Goal: Information Seeking & Learning: Learn about a topic

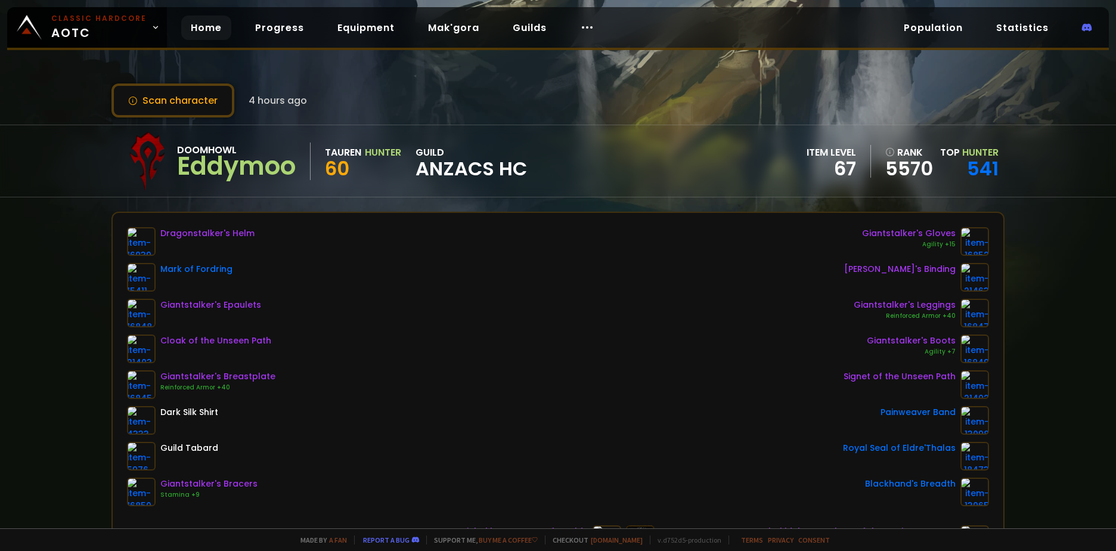
click at [208, 24] on link "Home" at bounding box center [206, 28] width 50 height 24
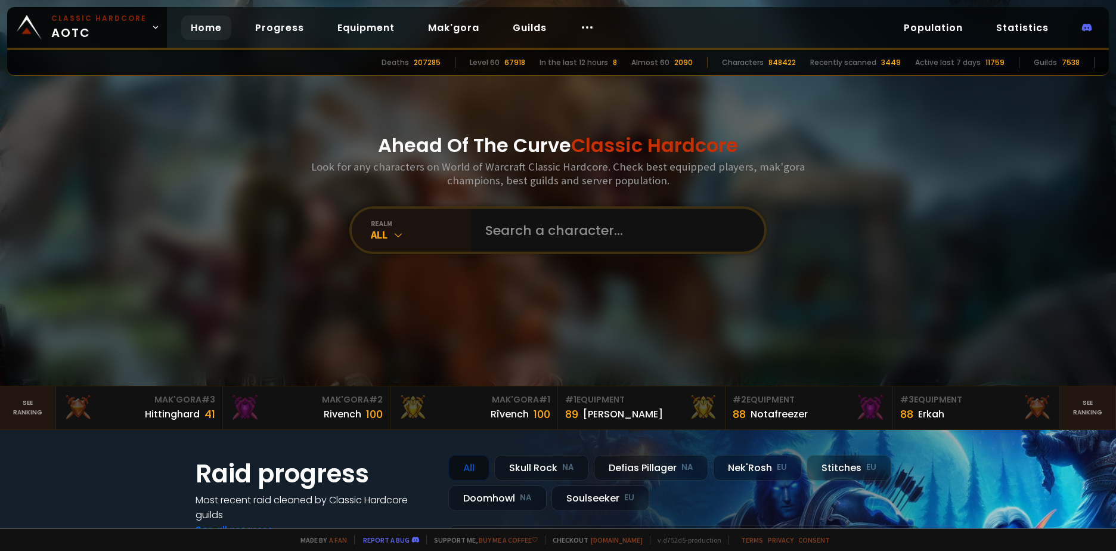
click at [567, 254] on div "realm All" at bounding box center [557, 230] width 417 height 48
click at [572, 243] on input "text" at bounding box center [614, 230] width 272 height 43
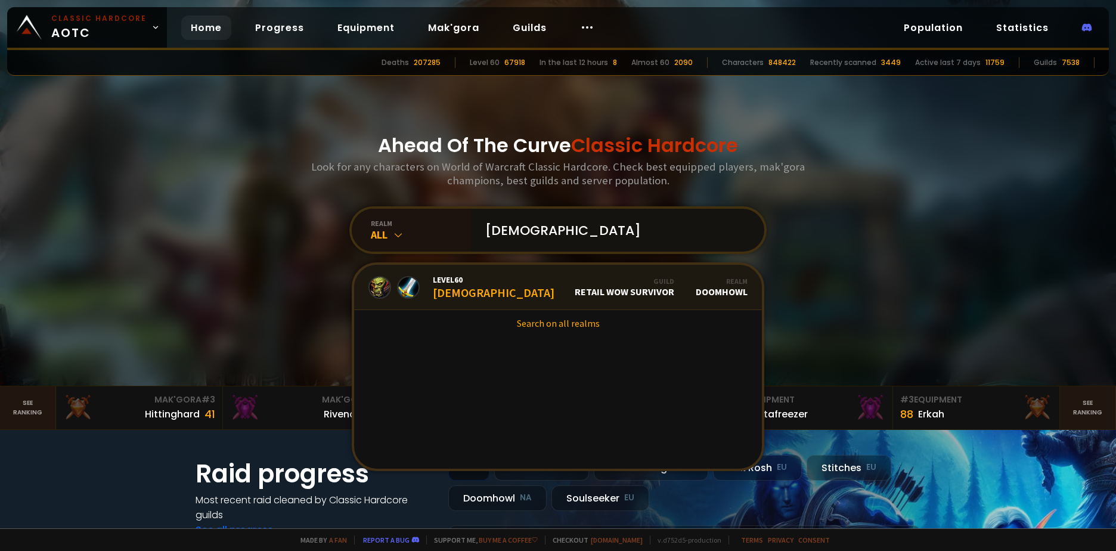
type input "[DEMOGRAPHIC_DATA]"
click at [613, 292] on div "Guild Retail WoW Survivor" at bounding box center [625, 287] width 100 height 21
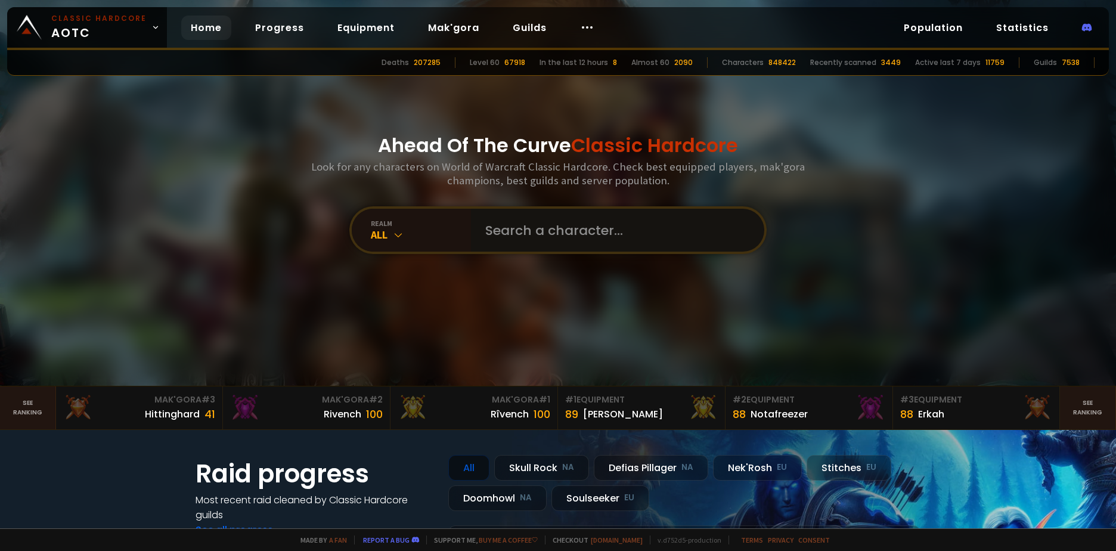
click at [552, 235] on input "text" at bounding box center [614, 230] width 272 height 43
type input "[DEMOGRAPHIC_DATA]"
click at [454, 30] on link "Mak'gora" at bounding box center [454, 28] width 70 height 24
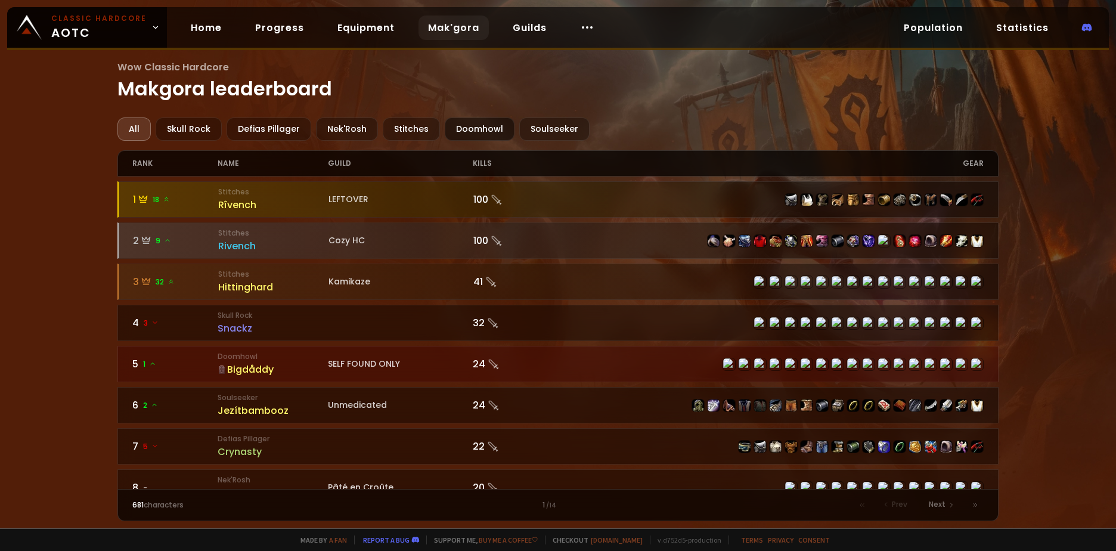
click at [470, 123] on div "Doomhowl" at bounding box center [480, 128] width 70 height 23
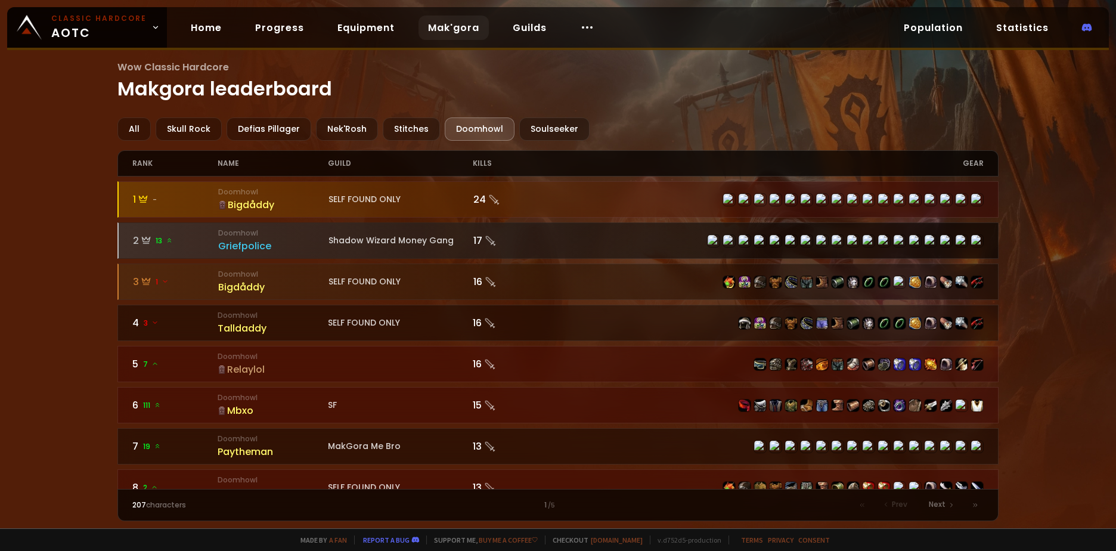
click at [236, 246] on div "Griefpolice" at bounding box center [273, 246] width 111 height 15
